Goal: Information Seeking & Learning: Understand process/instructions

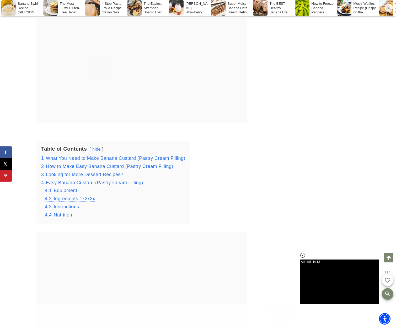
click at [90, 196] on span "Ingredients 1x2x3x" at bounding box center [74, 198] width 41 height 5
